Goal: Task Accomplishment & Management: Complete application form

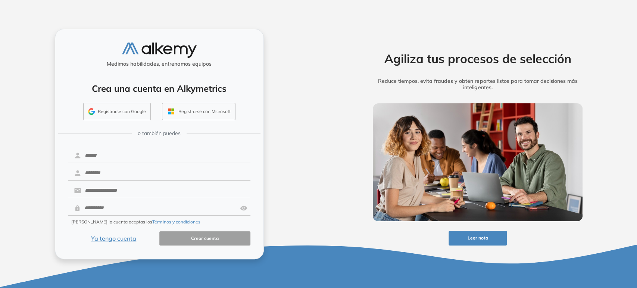
click at [119, 237] on button "Ya tengo cuenta" at bounding box center [113, 238] width 91 height 15
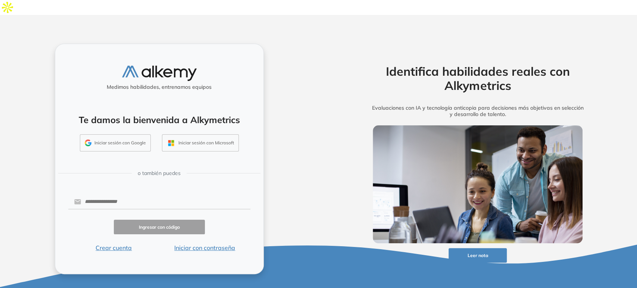
click at [113, 134] on button "Iniciar sesión con Google" at bounding box center [115, 142] width 71 height 17
click at [124, 134] on button "Iniciar sesión con Google" at bounding box center [115, 142] width 71 height 17
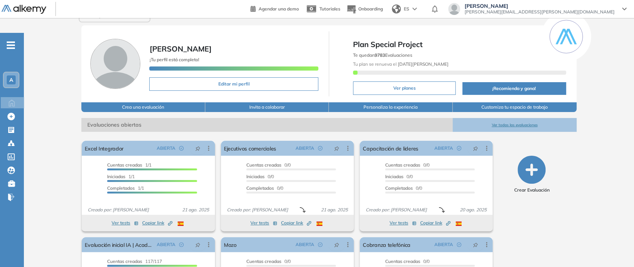
scroll to position [31, 0]
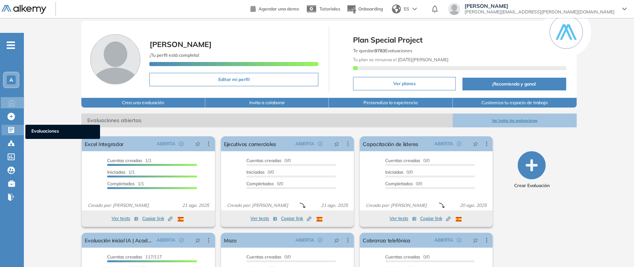
click at [10, 126] on icon at bounding box center [10, 129] width 7 height 7
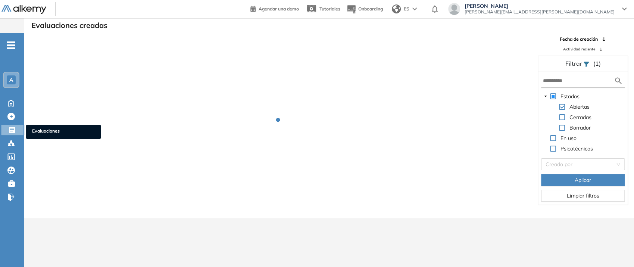
scroll to position [18, 0]
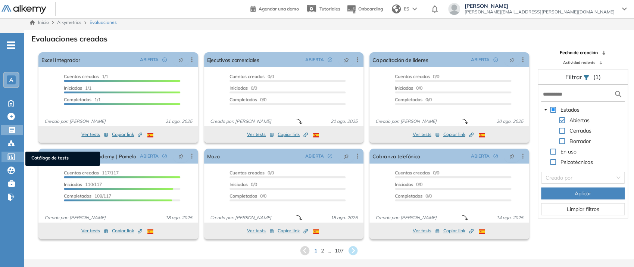
click at [8, 153] on icon at bounding box center [11, 156] width 7 height 7
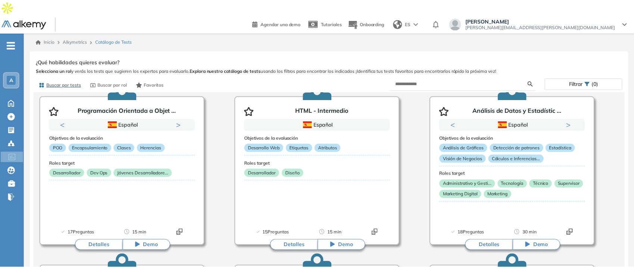
scroll to position [562, 0]
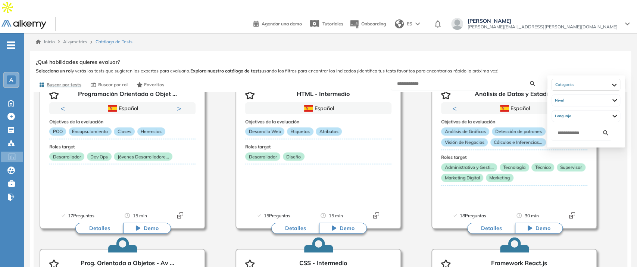
click at [595, 78] on span "(0)" at bounding box center [597, 83] width 7 height 11
click at [601, 85] on div at bounding box center [586, 85] width 68 height 12
click at [596, 78] on span "(0)" at bounding box center [597, 83] width 7 height 11
click at [593, 83] on div at bounding box center [585, 85] width 69 height 12
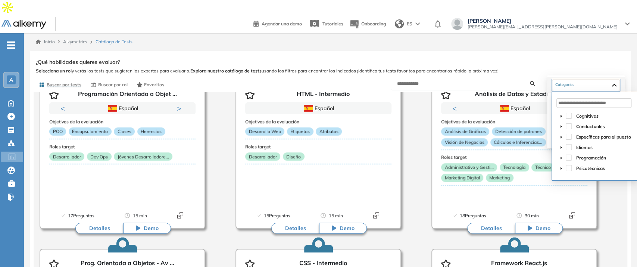
click at [559, 169] on icon "caret-down" at bounding box center [561, 168] width 4 height 4
click at [561, 158] on icon "caret-down" at bounding box center [561, 158] width 4 height 4
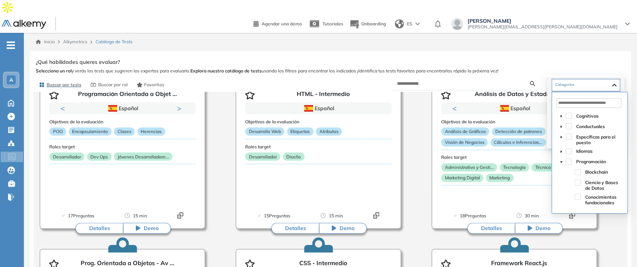
click at [561, 160] on icon "caret-down" at bounding box center [561, 162] width 4 height 4
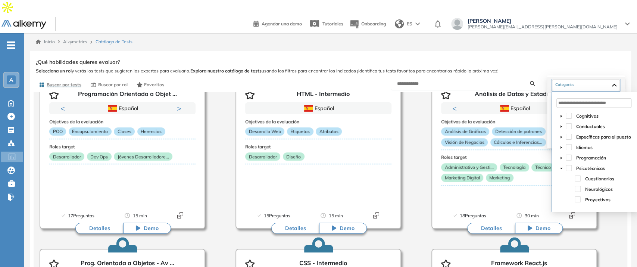
click at [562, 167] on icon "caret-down" at bounding box center [561, 168] width 4 height 4
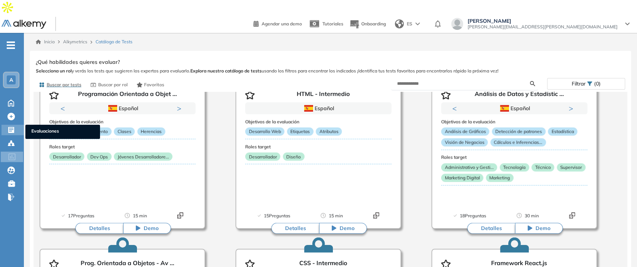
click at [8, 127] on icon at bounding box center [11, 130] width 6 height 6
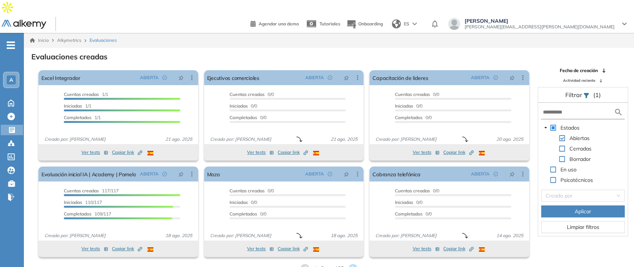
click at [8, 75] on div "A" at bounding box center [11, 79] width 9 height 9
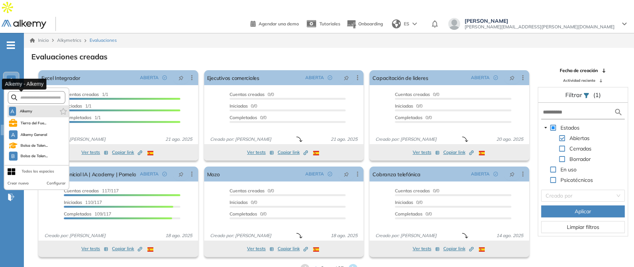
click at [30, 108] on span "Alkemy" at bounding box center [26, 111] width 14 height 6
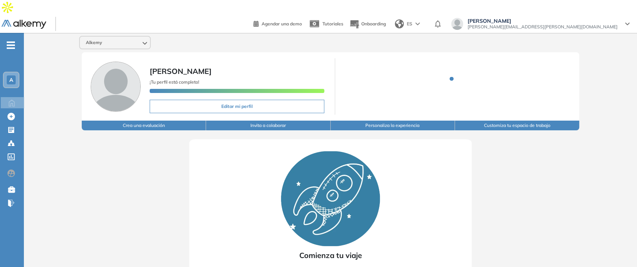
click at [15, 75] on div "A" at bounding box center [11, 79] width 9 height 9
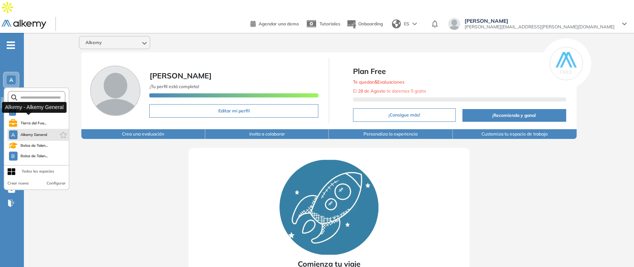
click at [23, 132] on span "Alkemy General" at bounding box center [34, 135] width 27 height 6
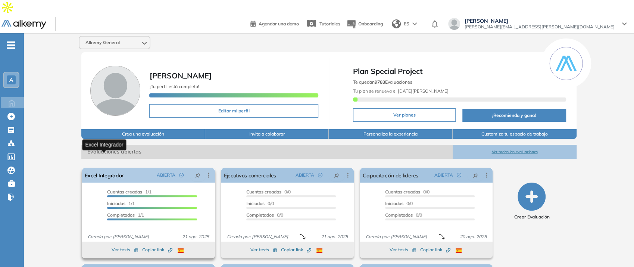
click at [98, 167] on link "Excel Integrador" at bounding box center [104, 174] width 39 height 15
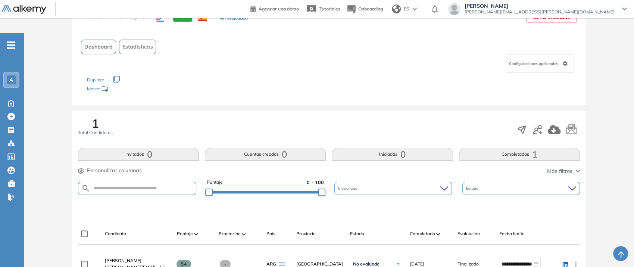
scroll to position [48, 0]
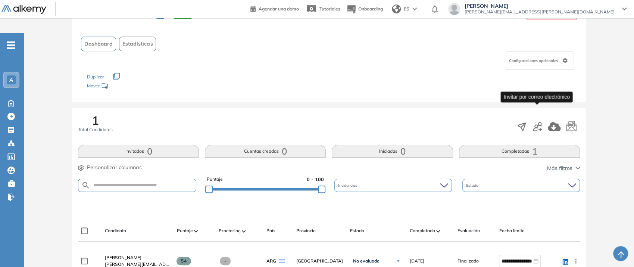
click at [536, 122] on icon "button" at bounding box center [537, 126] width 9 height 9
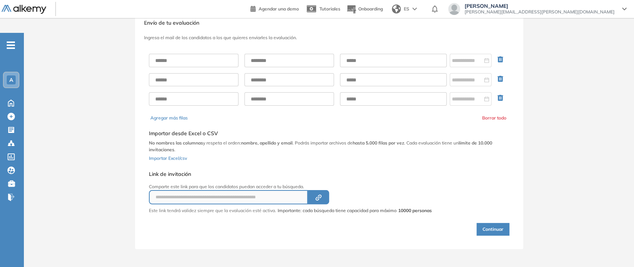
scroll to position [21, 0]
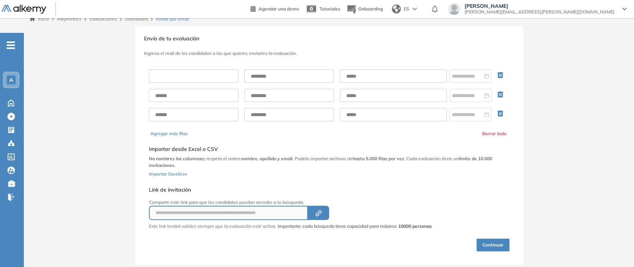
click at [173, 69] on input "text" at bounding box center [194, 75] width 90 height 13
click at [325, 206] on button "Created by potrace 1.16, written by [PERSON_NAME] [DATE]-[DATE]" at bounding box center [318, 213] width 21 height 14
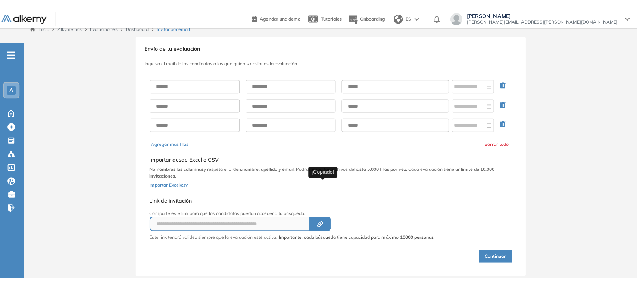
scroll to position [0, 0]
